Goal: Task Accomplishment & Management: Check status

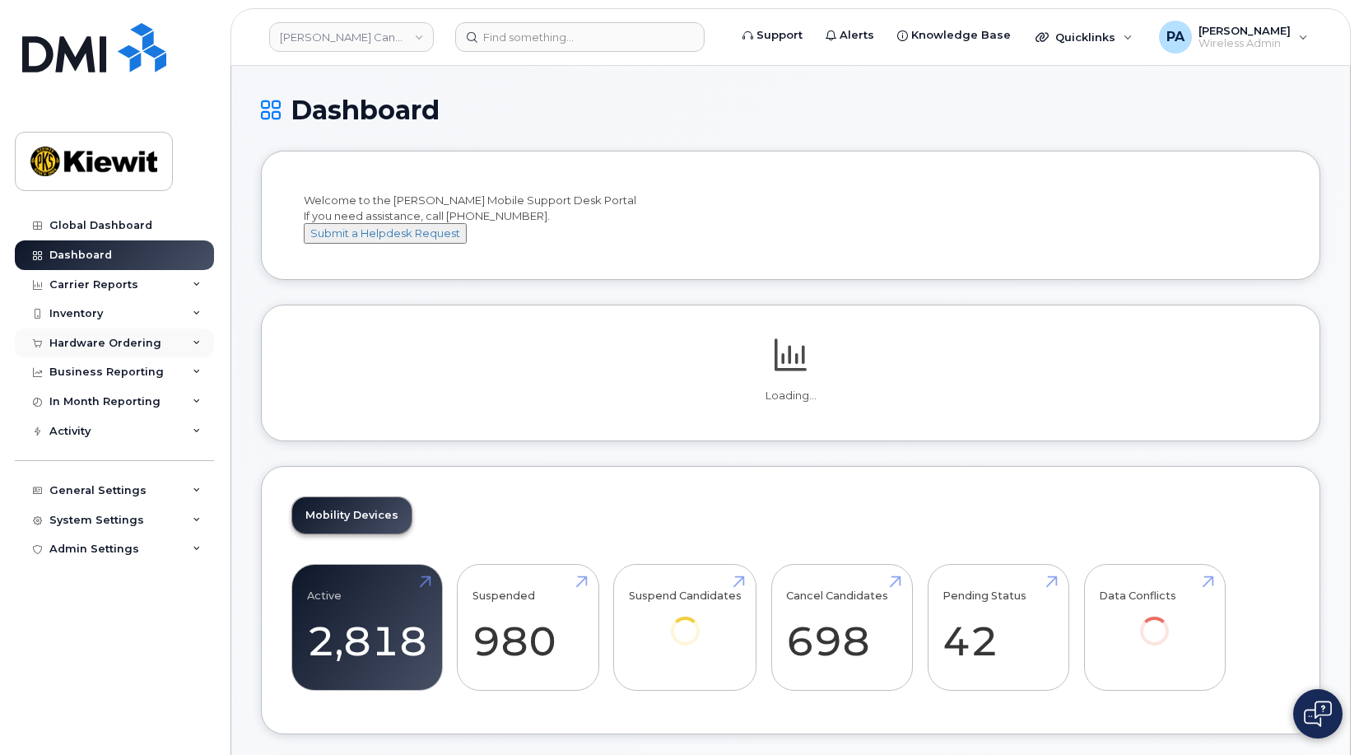
click at [108, 334] on div "Hardware Ordering" at bounding box center [114, 343] width 199 height 30
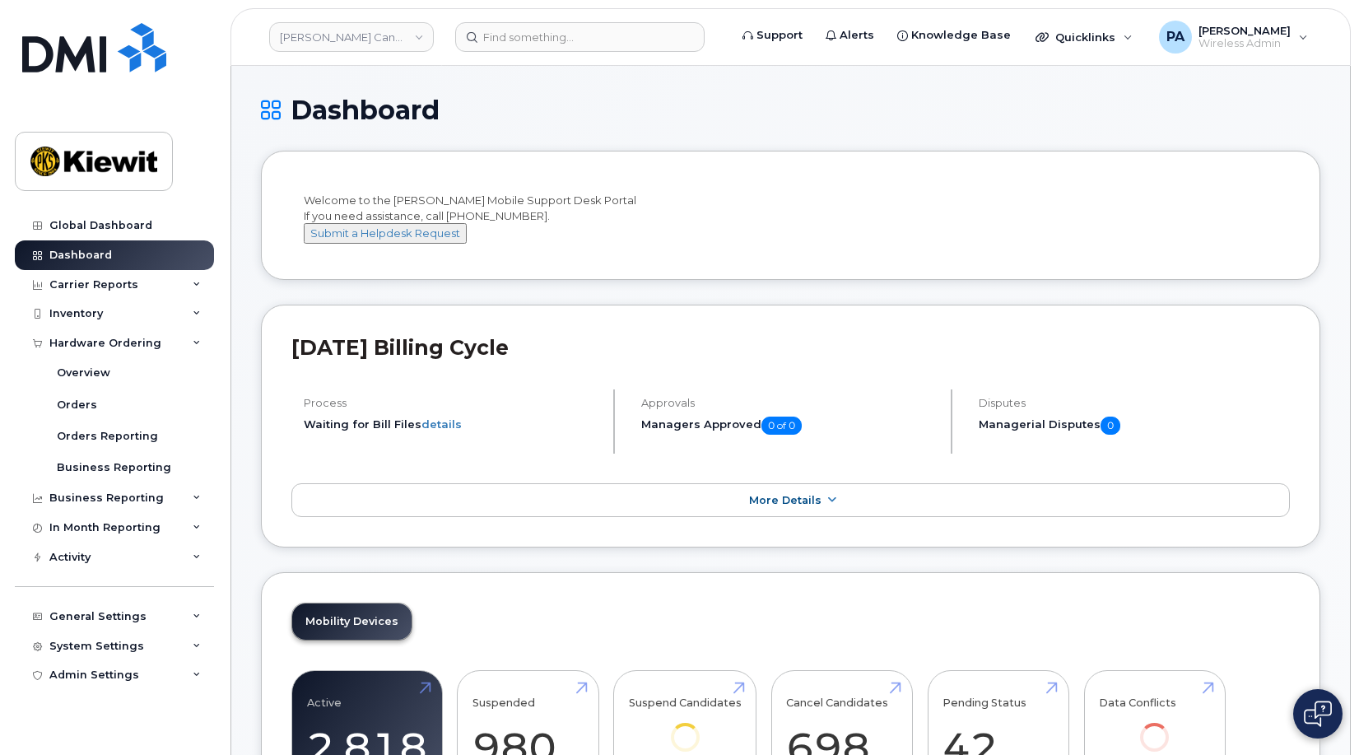
click at [352, 18] on header "Kiewit Canada Inc Support Alerts Knowledge Base Quicklinks Suspend / Cancel Dev…" at bounding box center [790, 37] width 1120 height 58
click at [350, 32] on link "Kiewit Canada Inc" at bounding box center [351, 37] width 165 height 30
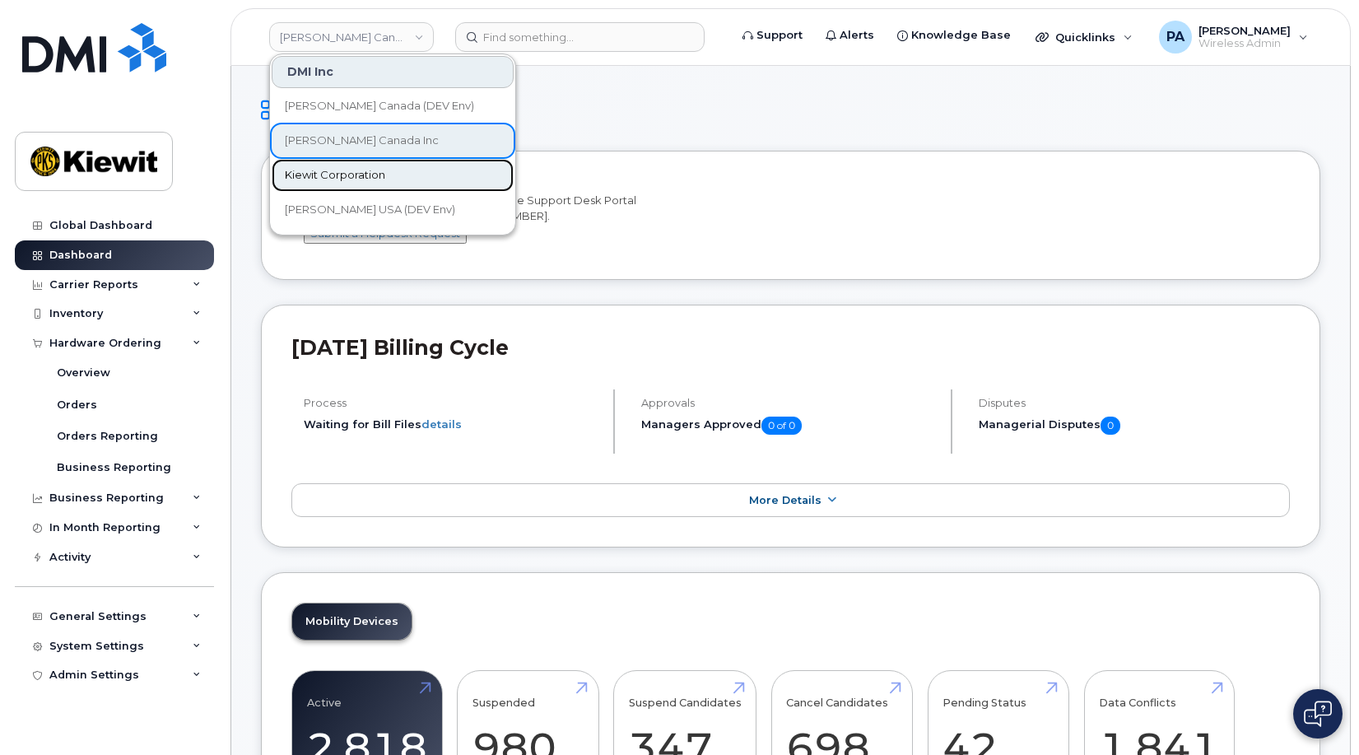
click at [337, 182] on span "Kiewit Corporation" at bounding box center [335, 175] width 100 height 16
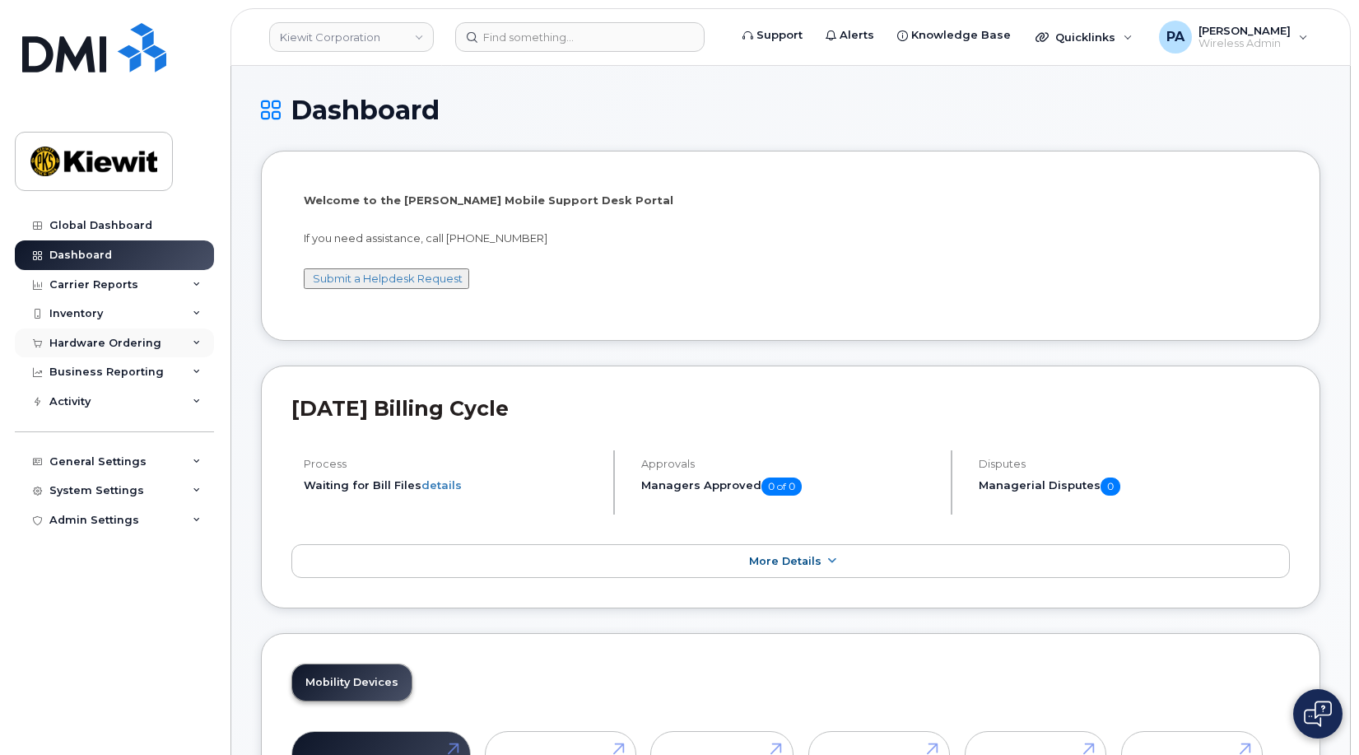
click at [97, 338] on div "Hardware Ordering" at bounding box center [105, 343] width 112 height 13
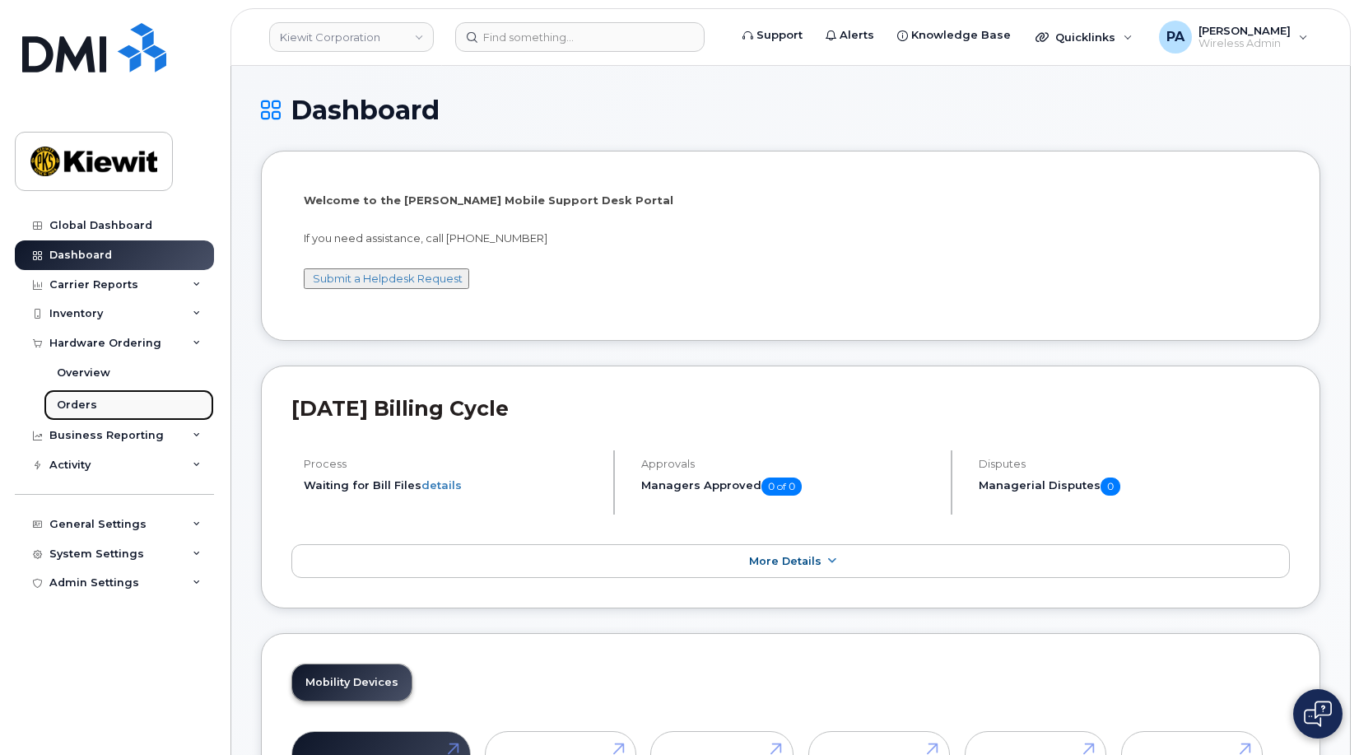
click at [72, 408] on div "Orders" at bounding box center [77, 405] width 40 height 15
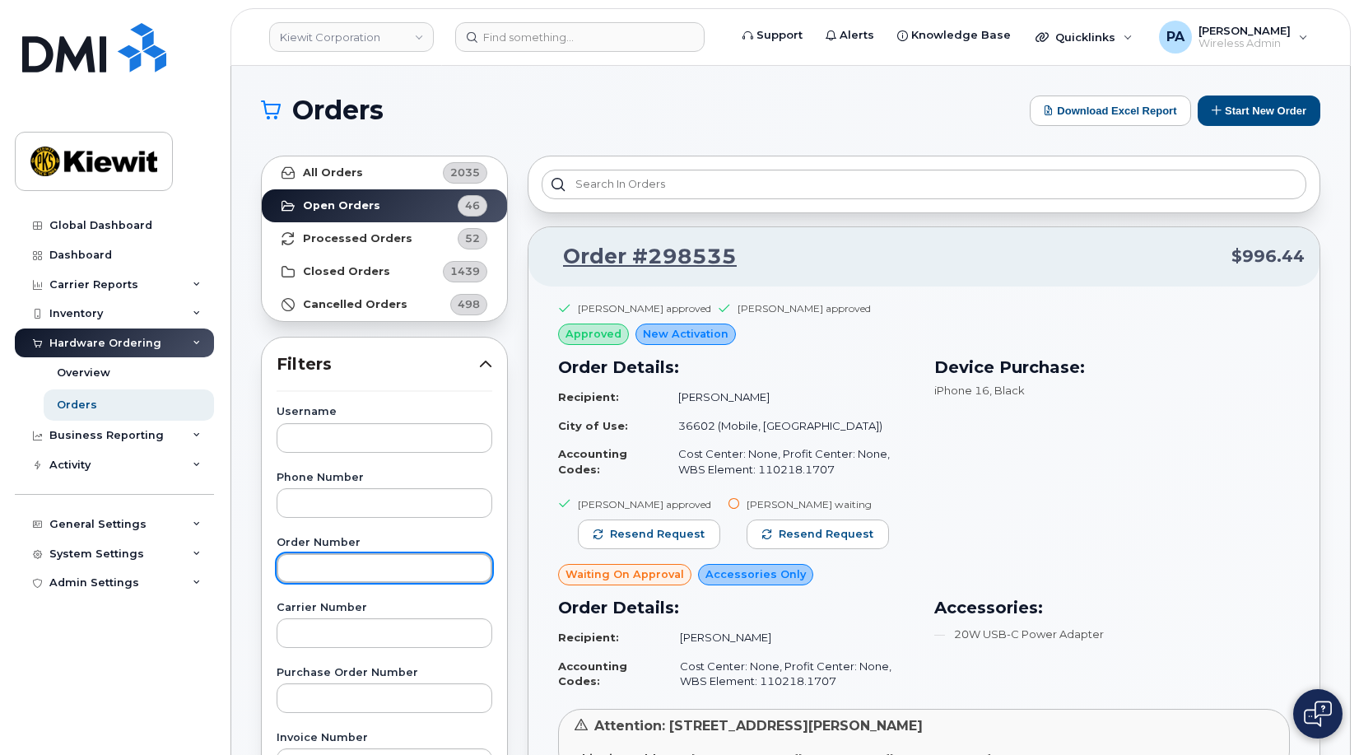
click at [338, 575] on input "text" at bounding box center [385, 568] width 216 height 30
type input "298350"
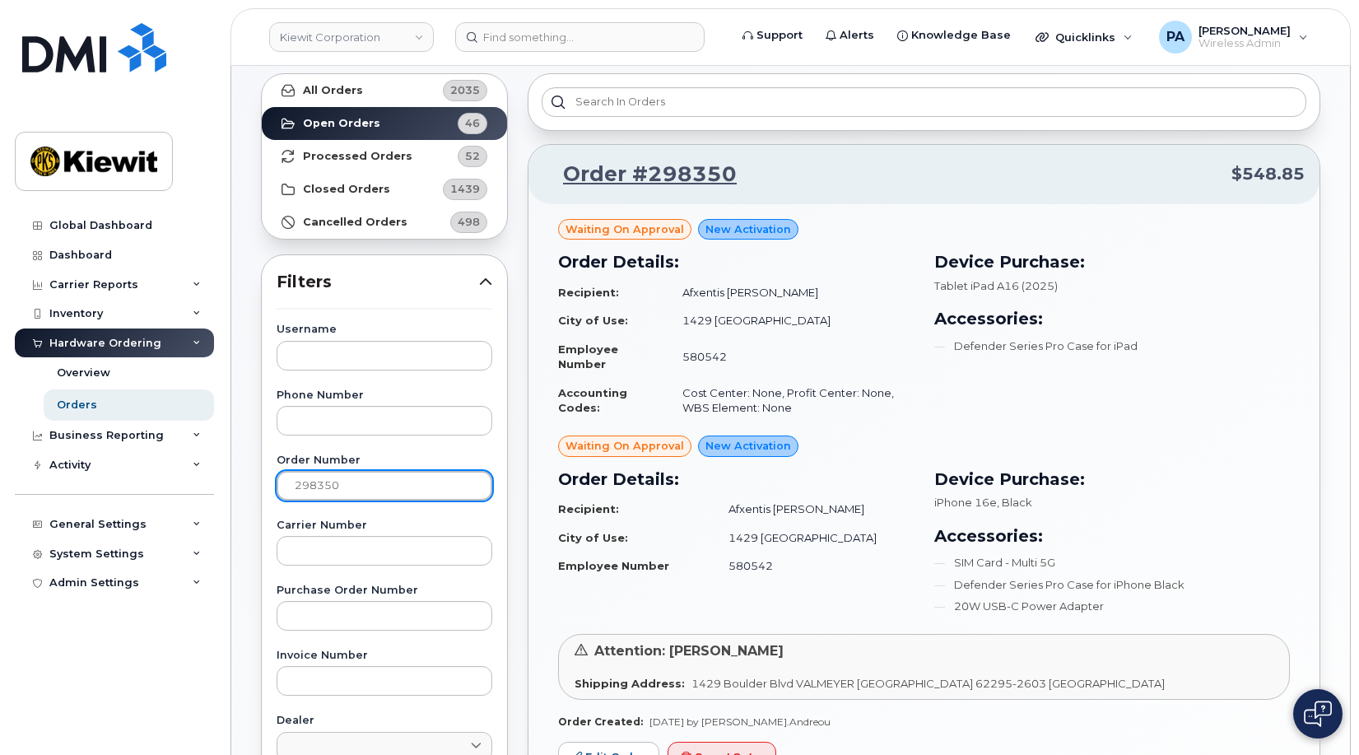
scroll to position [165, 0]
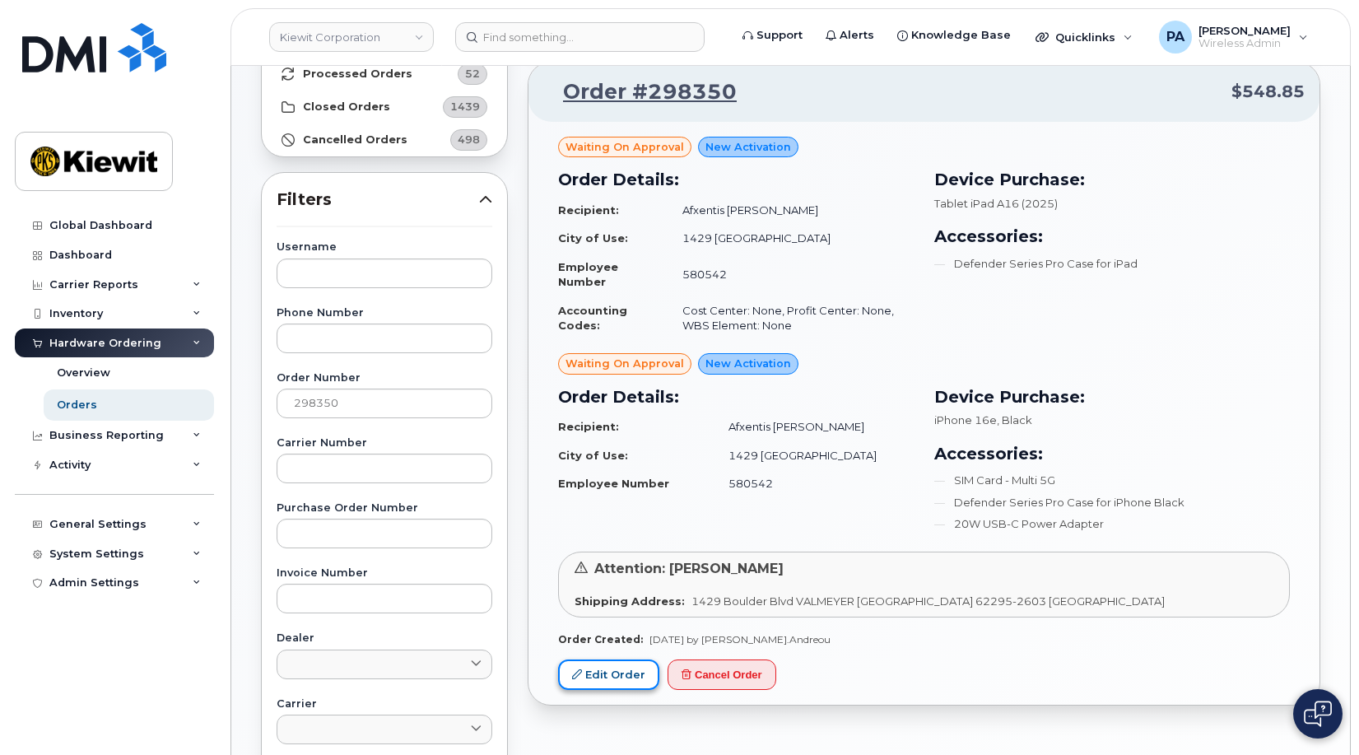
click at [619, 680] on link "Edit Order" at bounding box center [608, 674] width 101 height 30
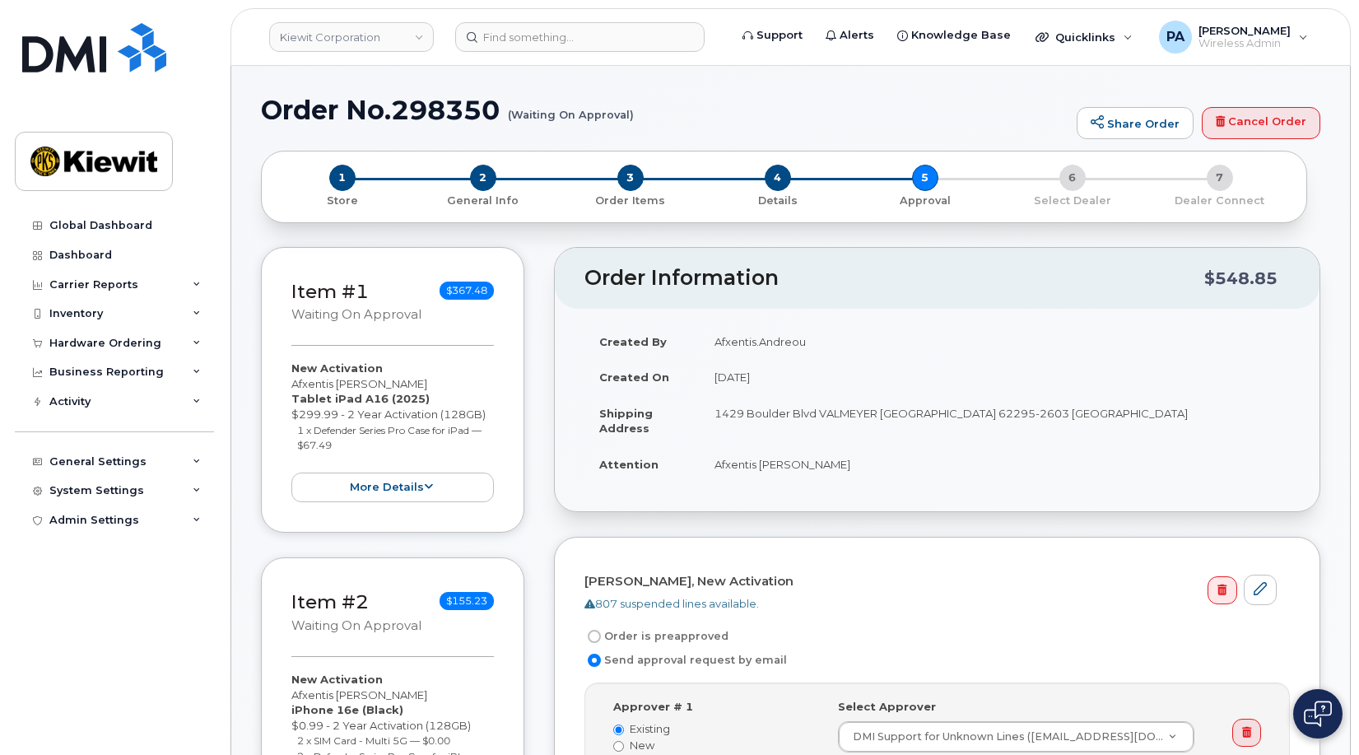
drag, startPoint x: 805, startPoint y: 342, endPoint x: 698, endPoint y: 337, distance: 107.2
click at [698, 337] on tr "Created By Afxentis.Andreou" at bounding box center [936, 342] width 705 height 36
copy tr "Afxentis.Andreou"
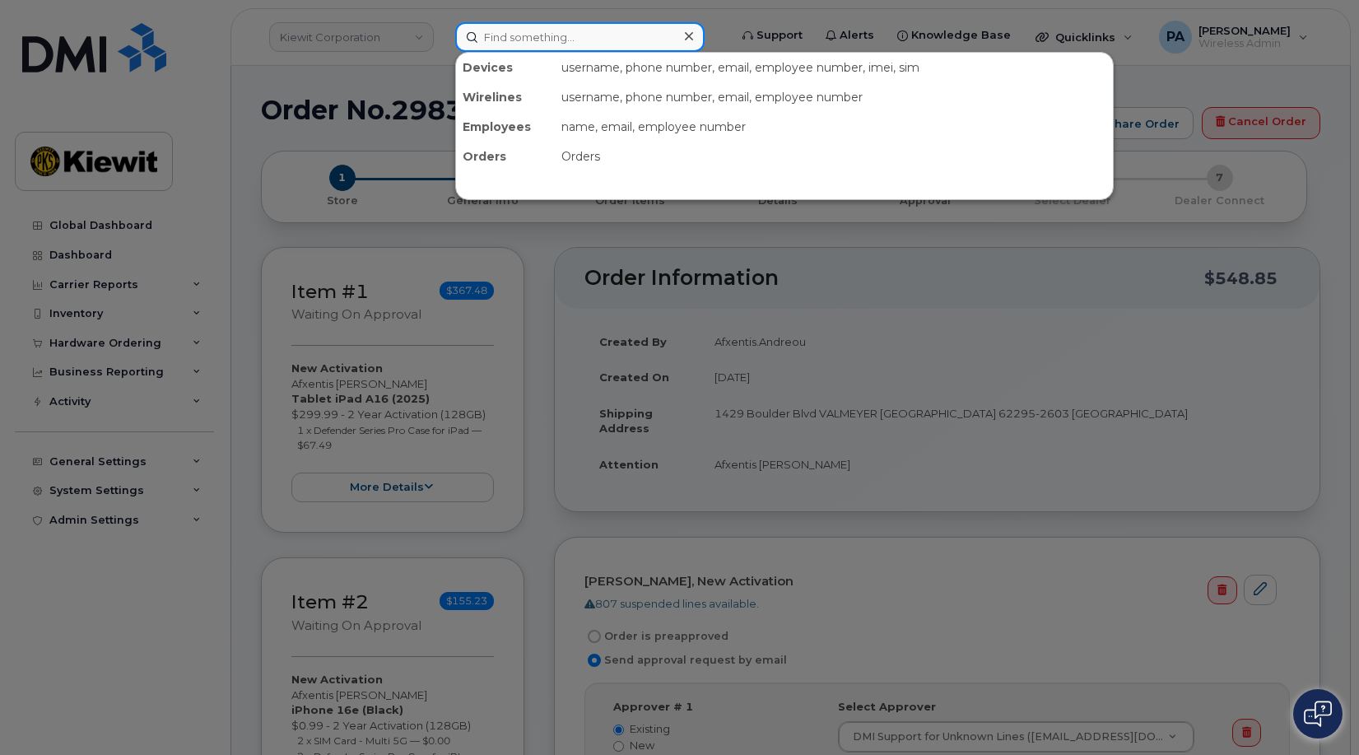
click at [571, 47] on input at bounding box center [579, 37] width 249 height 30
click at [595, 36] on input at bounding box center [579, 37] width 249 height 30
paste input "Afxentis.Andreou"
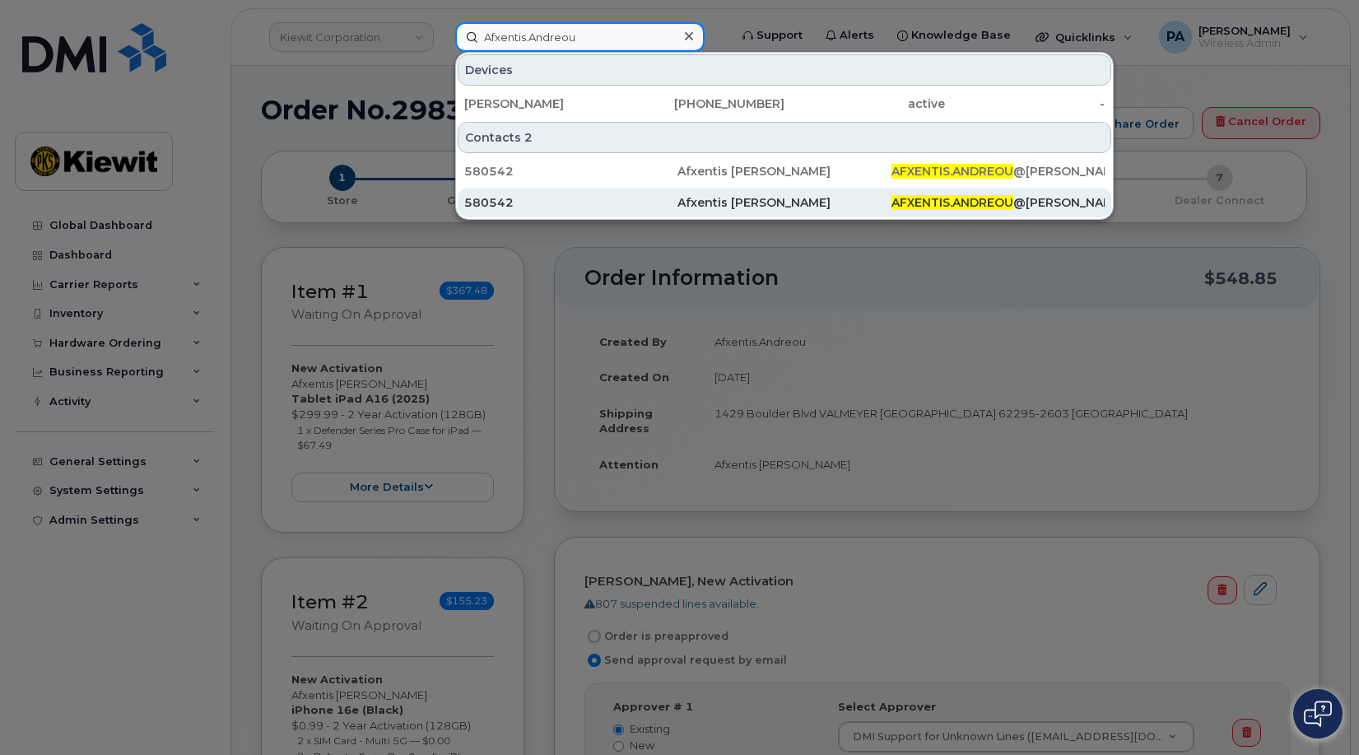
type input "Afxentis.Andreou"
click at [499, 200] on div "580542" at bounding box center [570, 202] width 213 height 16
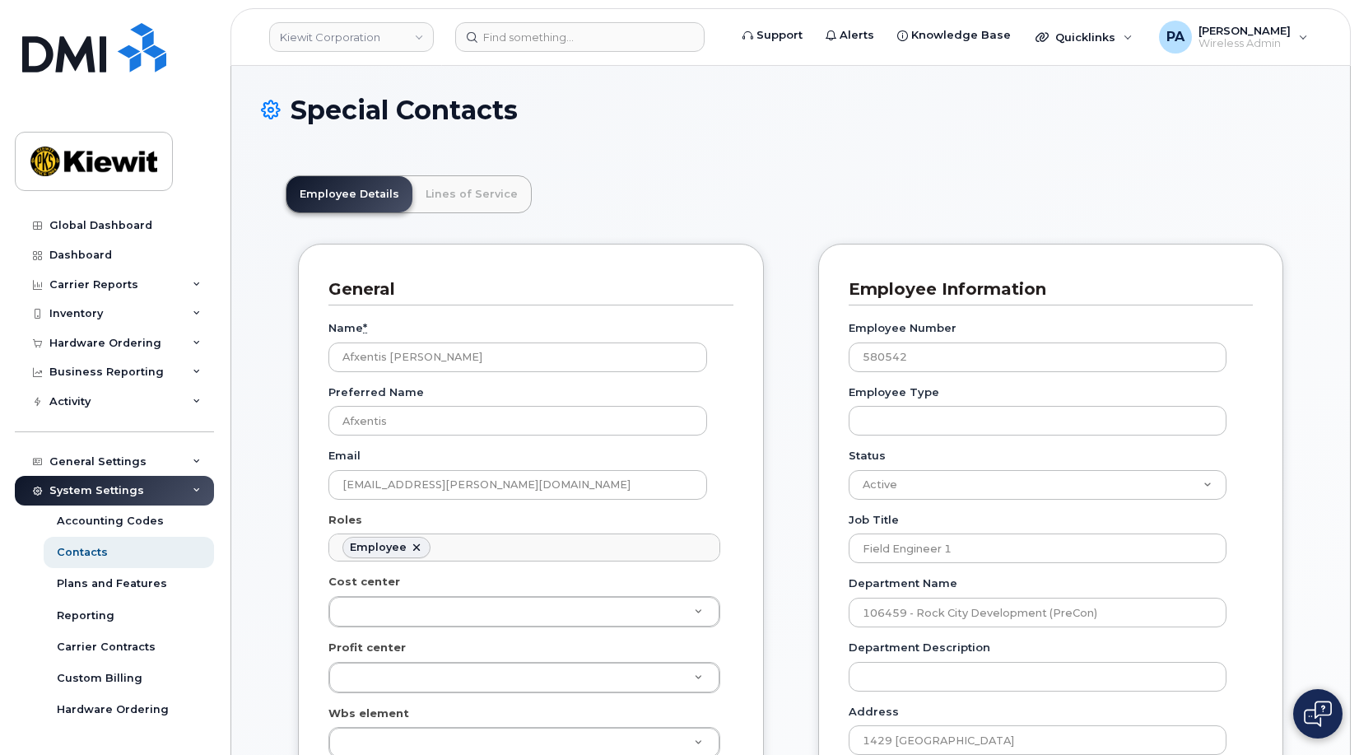
scroll to position [49, 0]
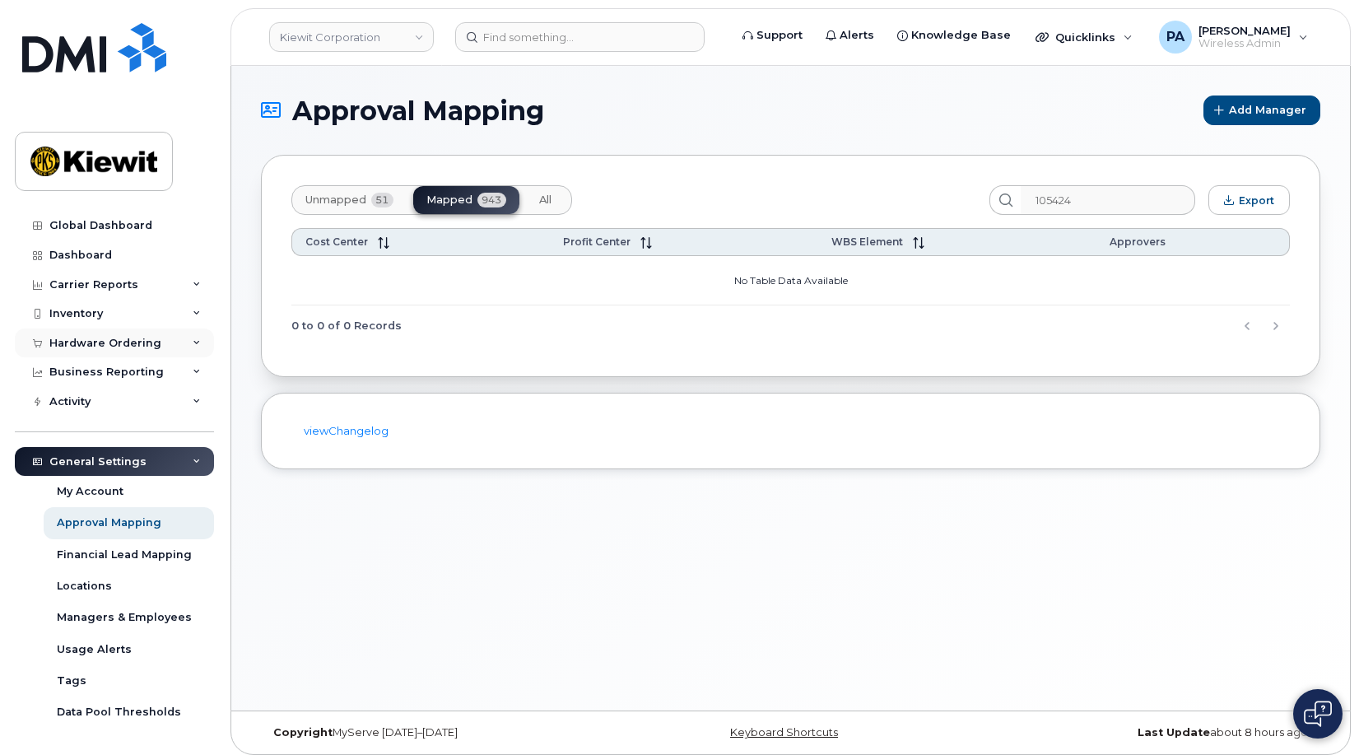
click at [118, 347] on div "Hardware Ordering" at bounding box center [105, 343] width 112 height 13
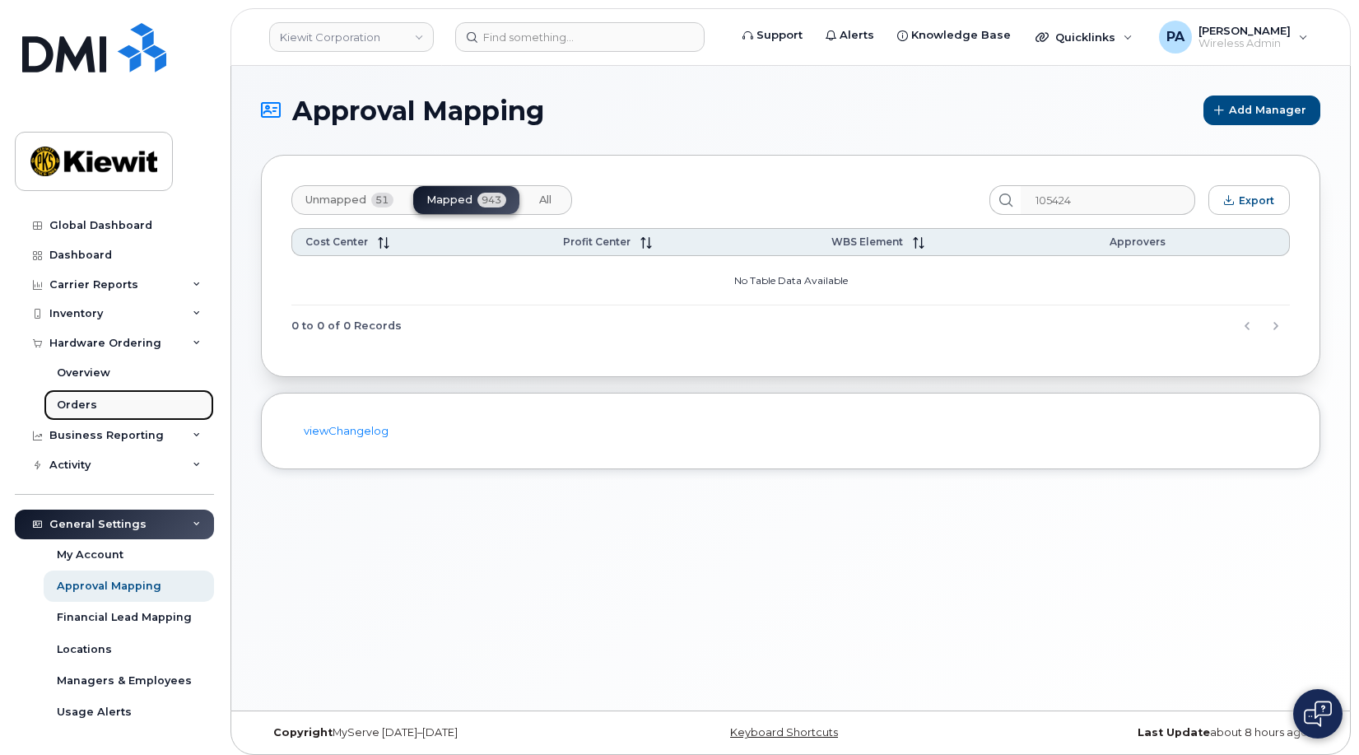
click at [74, 398] on div "Orders" at bounding box center [77, 405] width 40 height 15
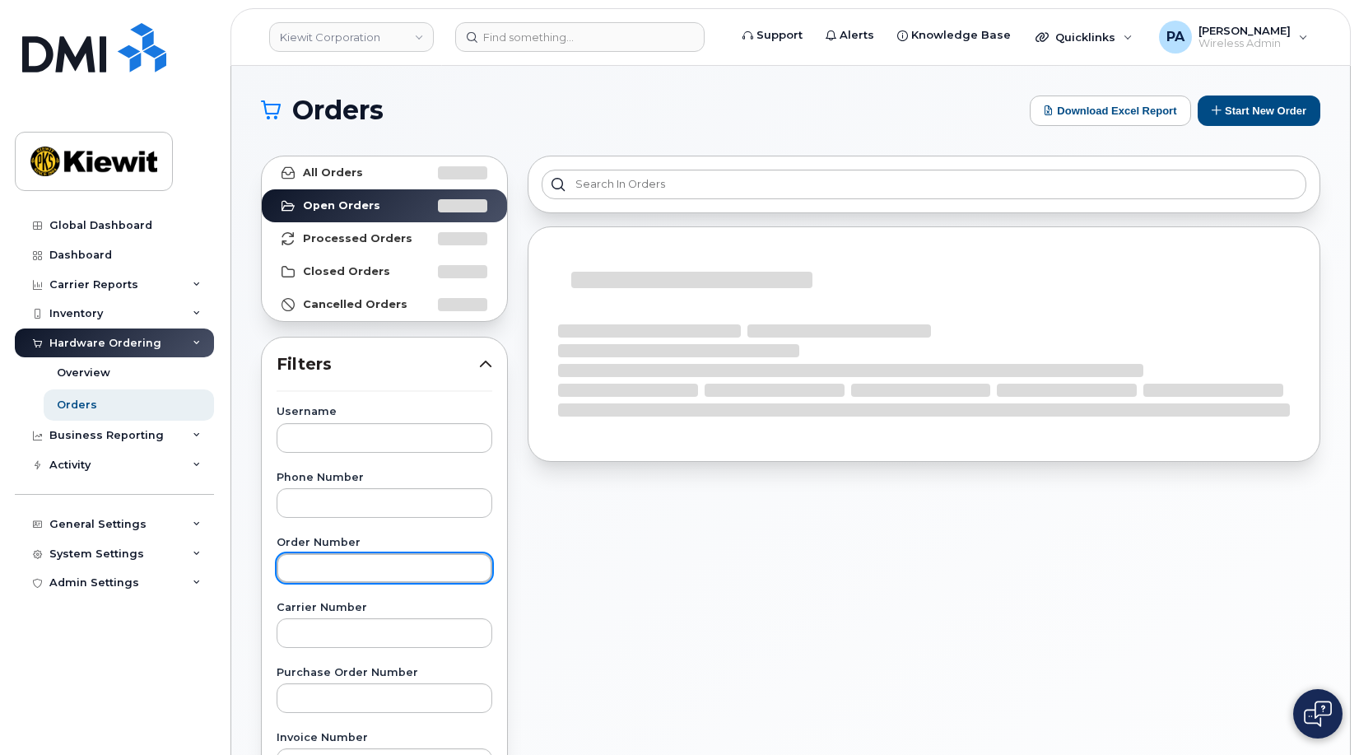
click at [327, 567] on input "text" at bounding box center [385, 568] width 216 height 30
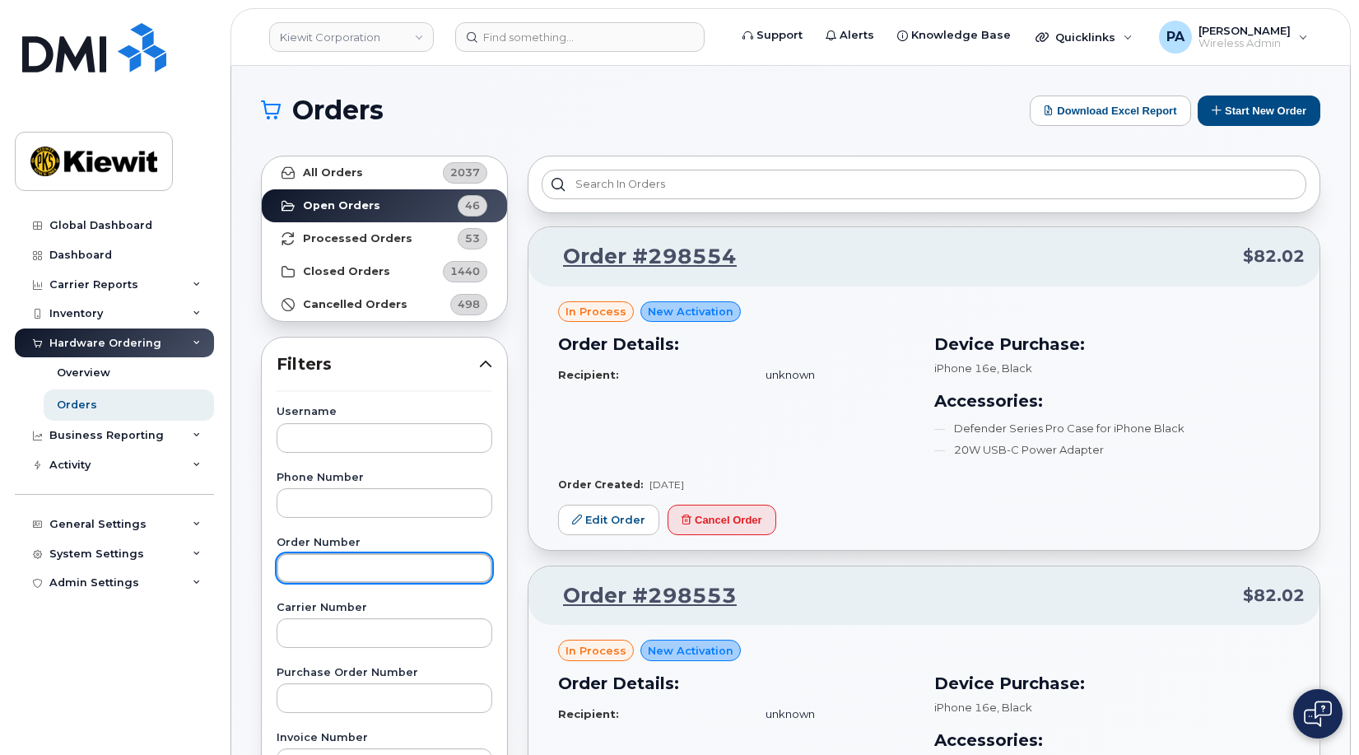
click at [328, 571] on input "text" at bounding box center [385, 568] width 216 height 30
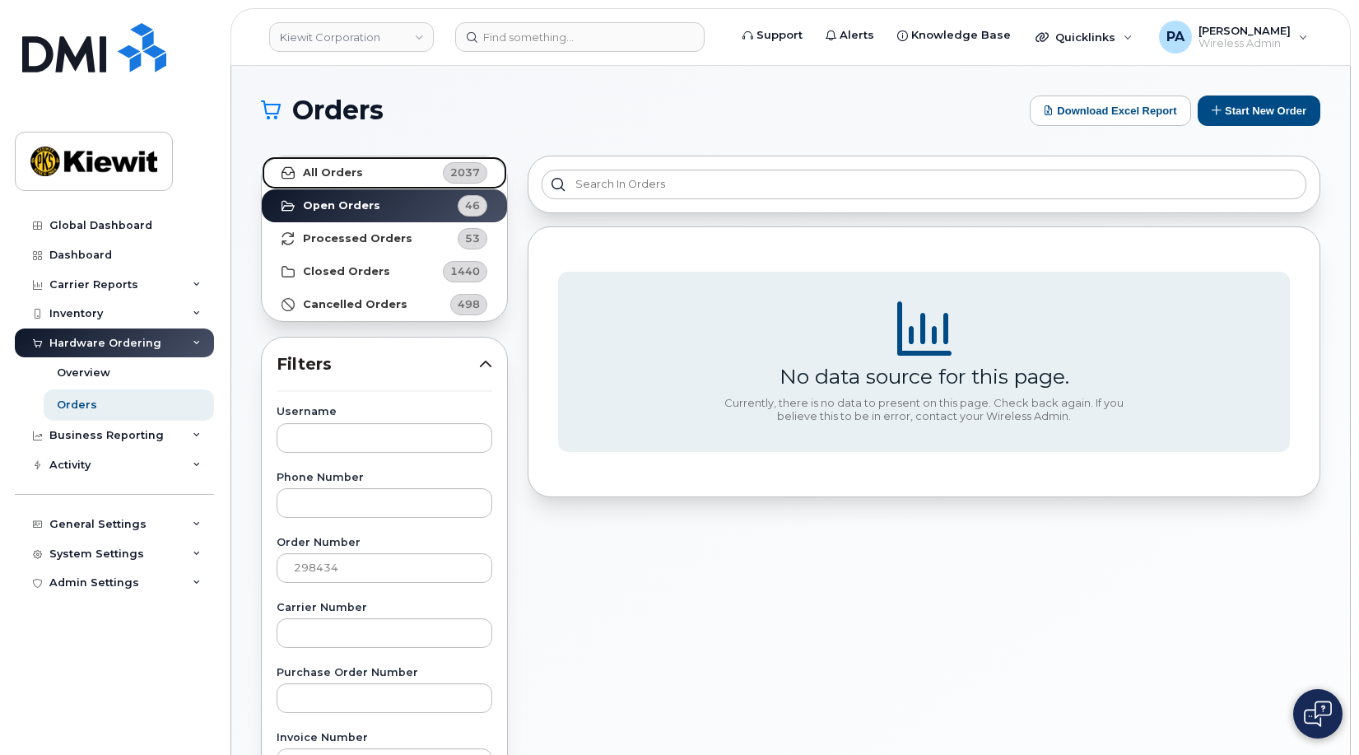
click at [374, 175] on link "All Orders 2037" at bounding box center [384, 172] width 245 height 33
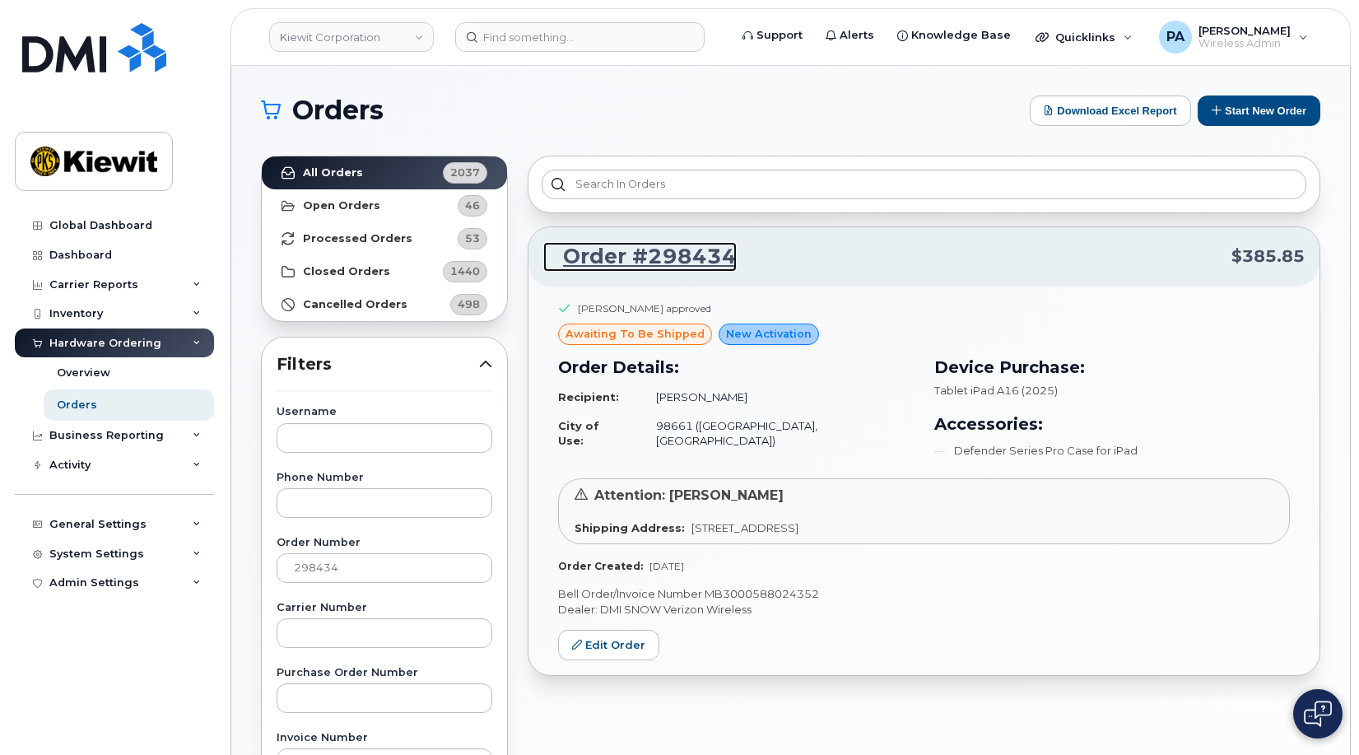
click at [671, 262] on link "Order #298434" at bounding box center [639, 257] width 193 height 30
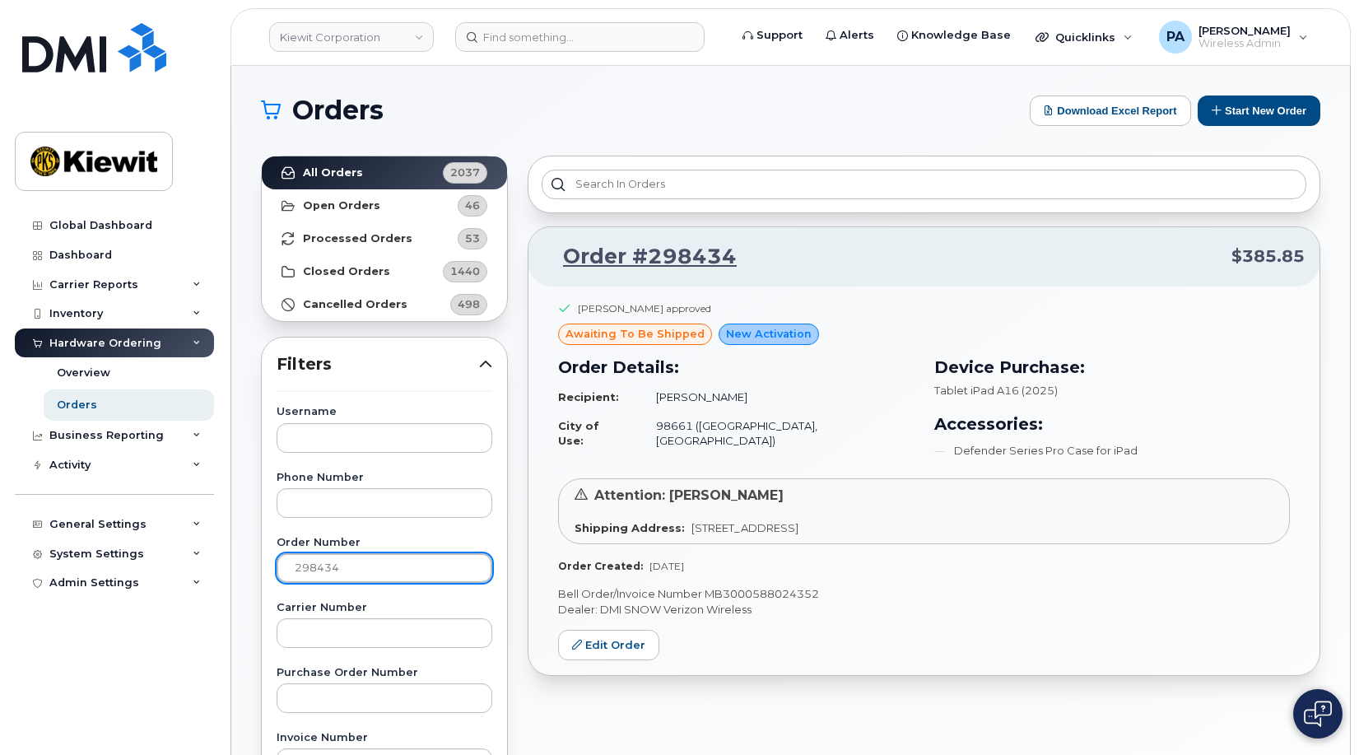
click at [411, 573] on input "298434" at bounding box center [385, 568] width 216 height 30
type input "298437"
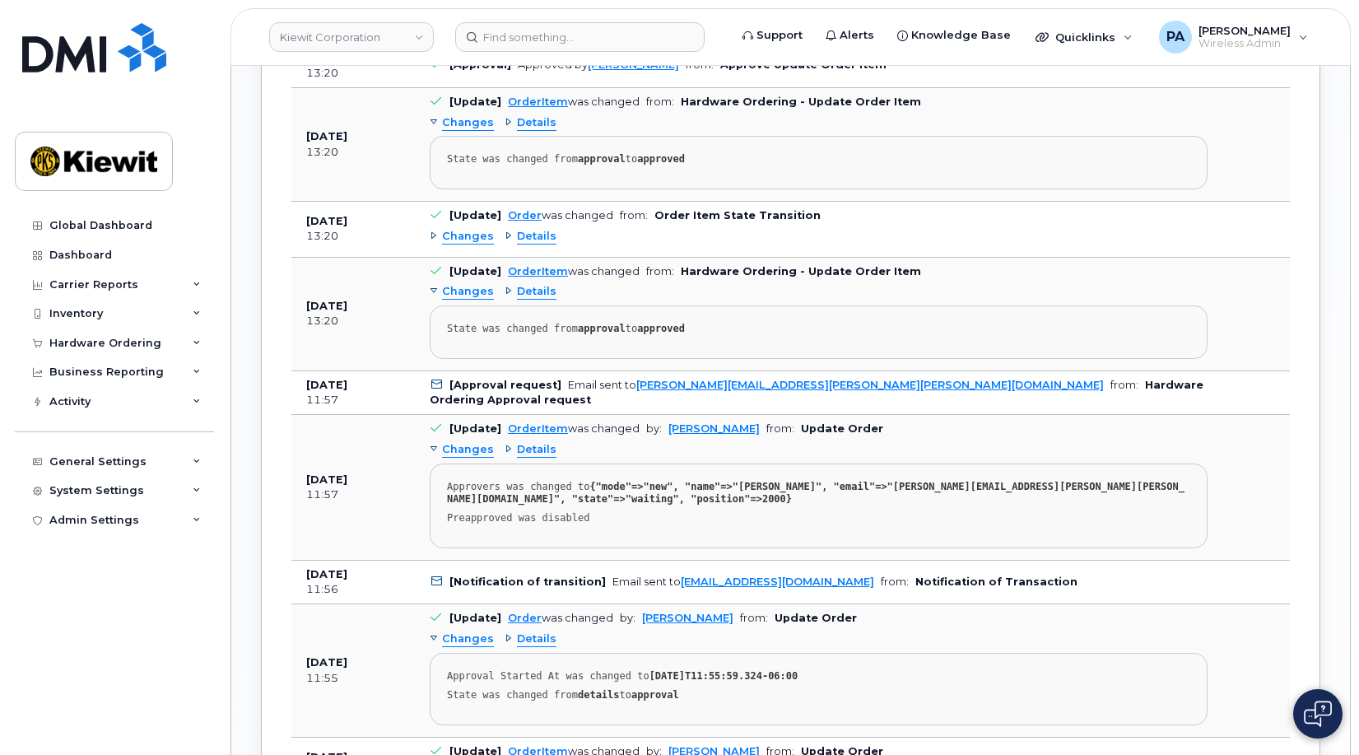
scroll to position [1317, 0]
